Goal: Task Accomplishment & Management: Manage account settings

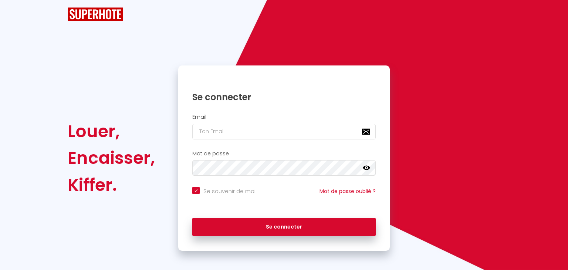
checkbox input "true"
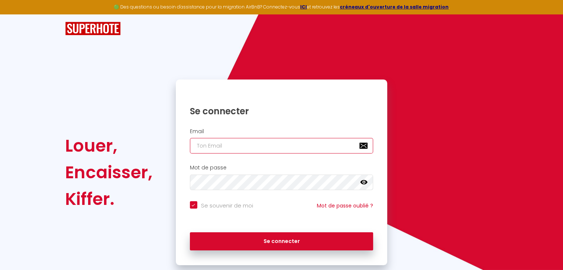
click at [249, 146] on input "email" at bounding box center [281, 146] width 183 height 16
type input "contact@chablais-sap.com"
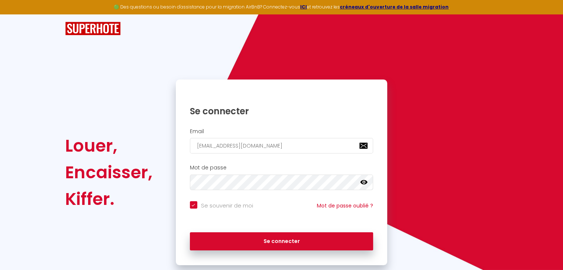
click at [361, 185] on icon at bounding box center [363, 182] width 7 height 7
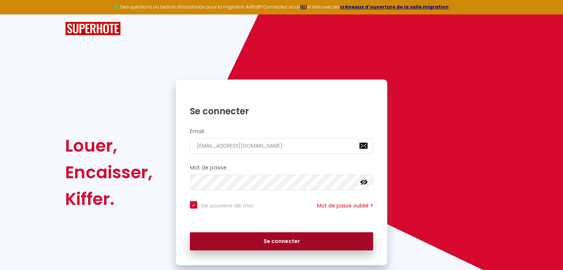
click at [316, 240] on button "Se connecter" at bounding box center [281, 241] width 183 height 18
checkbox input "true"
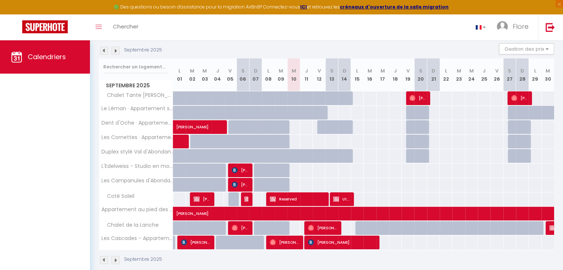
scroll to position [87, 0]
